Goal: Navigation & Orientation: Find specific page/section

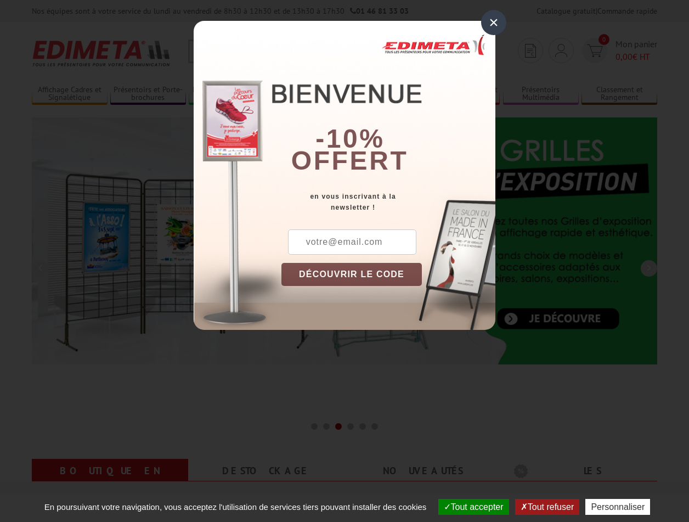
click at [0, 0] on div "× -10% offert en vous inscrivant à la newsletter ! DÉCOUVRIR LE CODE Copier le …" at bounding box center [344, 173] width 689 height 346
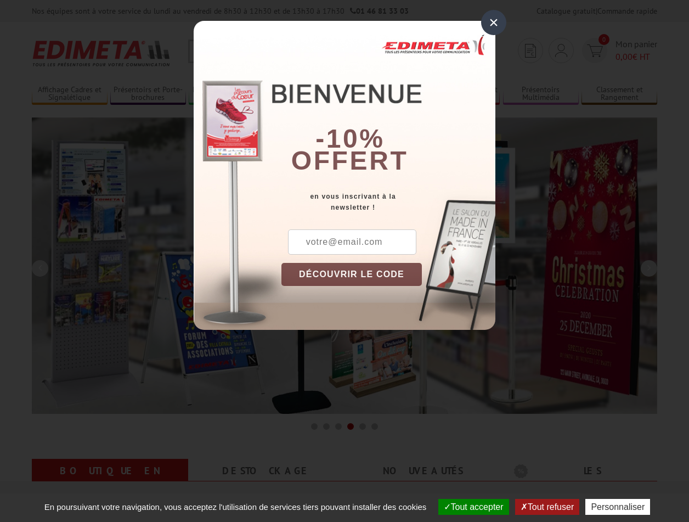
click at [469, 507] on button "Tout accepter" at bounding box center [474, 507] width 71 height 16
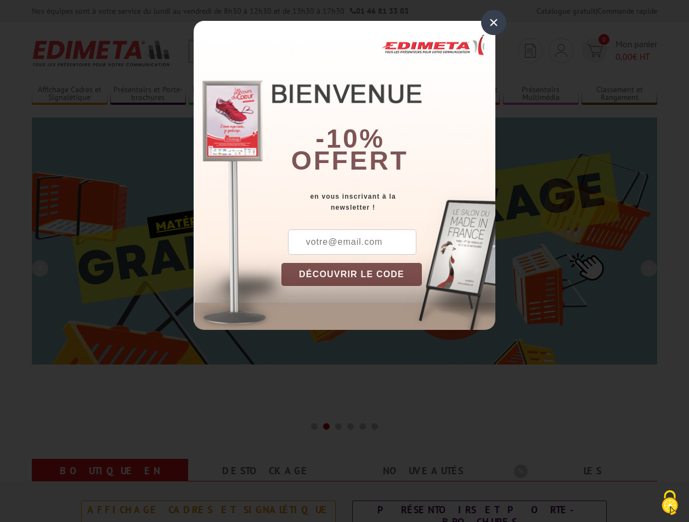
click at [494, 22] on div "×" at bounding box center [493, 22] width 25 height 25
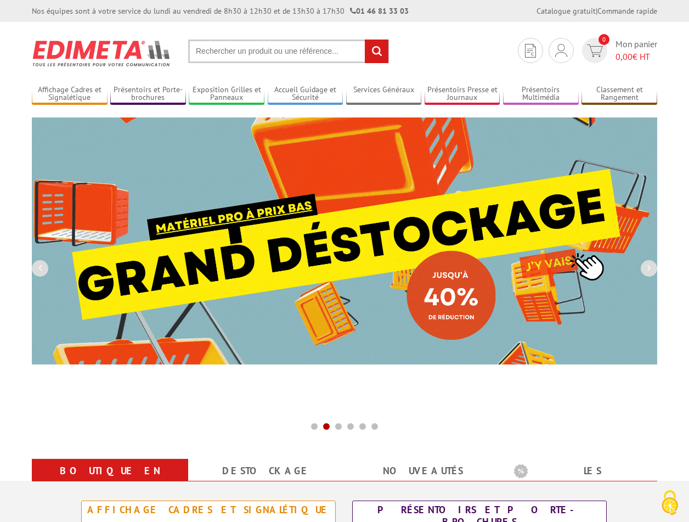
click at [0, 0] on div "Nos équipes sont à votre service du [DATE] au [DATE] de 8h30 à 12h30 et de 13h3…" at bounding box center [344, 11] width 689 height 22
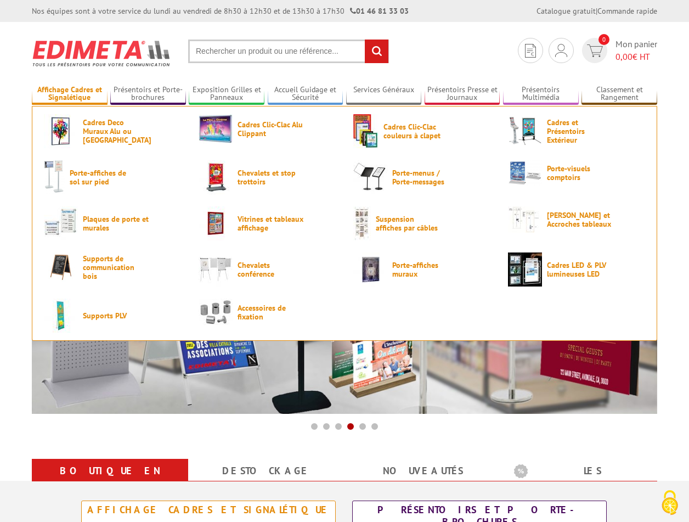
click at [69, 94] on link "Affichage Cadres et Signalétique" at bounding box center [70, 94] width 76 height 18
